Goal: Task Accomplishment & Management: Complete application form

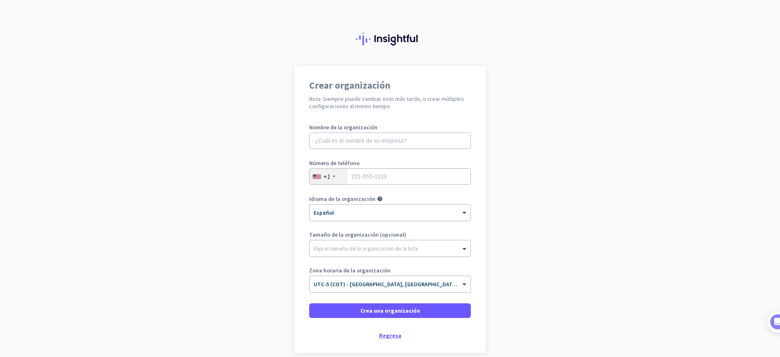
click at [386, 332] on div "Regresa" at bounding box center [390, 335] width 162 height 6
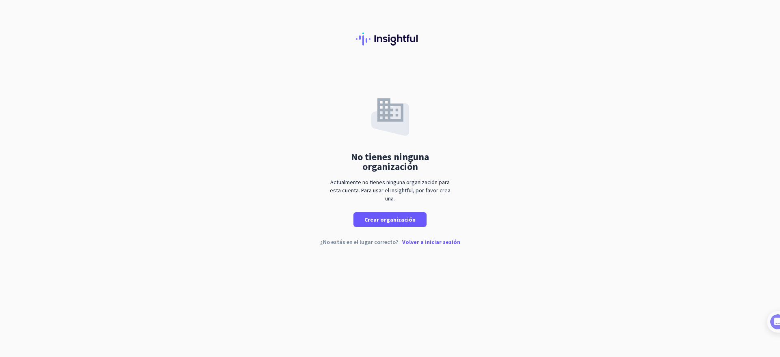
click at [430, 240] on p "Volver a iniciar sesión" at bounding box center [431, 242] width 58 height 6
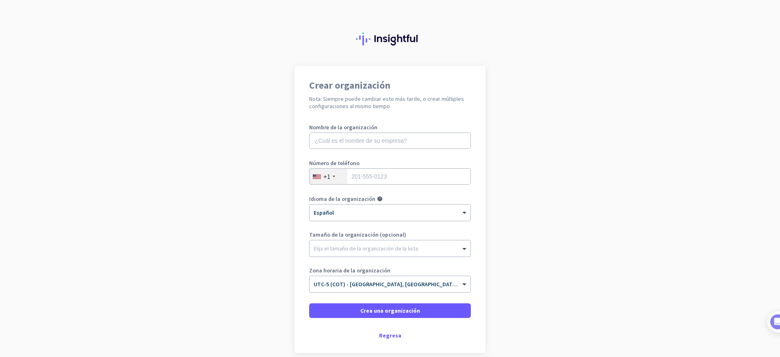
click at [389, 327] on div "Crear organización Nota: Siempre puede cambiar esto más tarde, o crear múltiple…" at bounding box center [390, 209] width 191 height 287
click at [386, 335] on div "Regresa" at bounding box center [390, 335] width 162 height 6
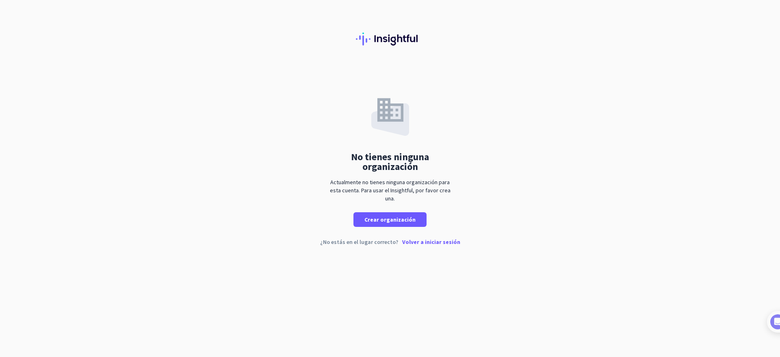
click at [419, 241] on p "Volver a iniciar sesión" at bounding box center [431, 242] width 58 height 6
